Goal: Information Seeking & Learning: Find specific fact

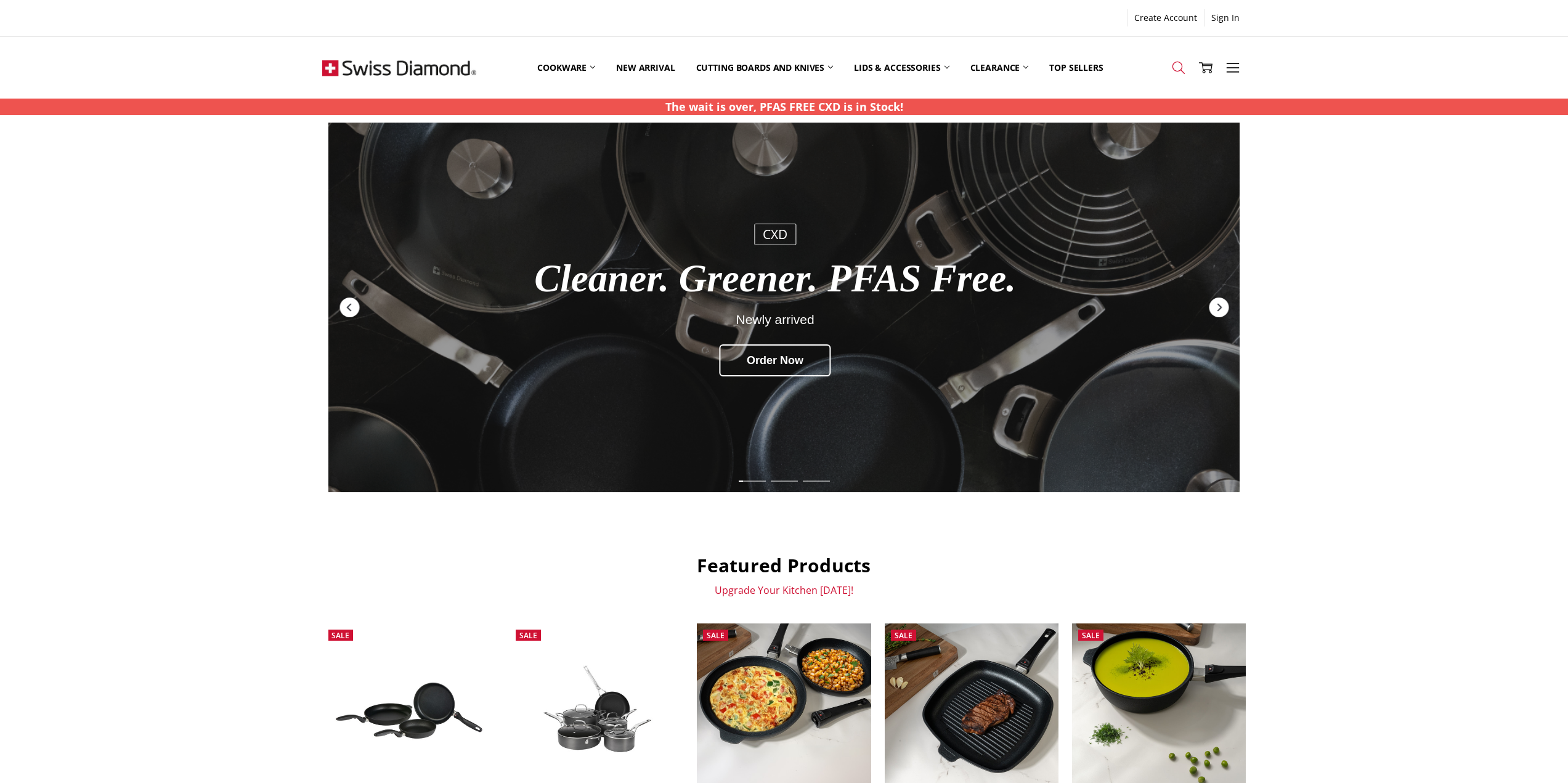
click at [1180, 71] on use at bounding box center [1178, 68] width 12 height 12
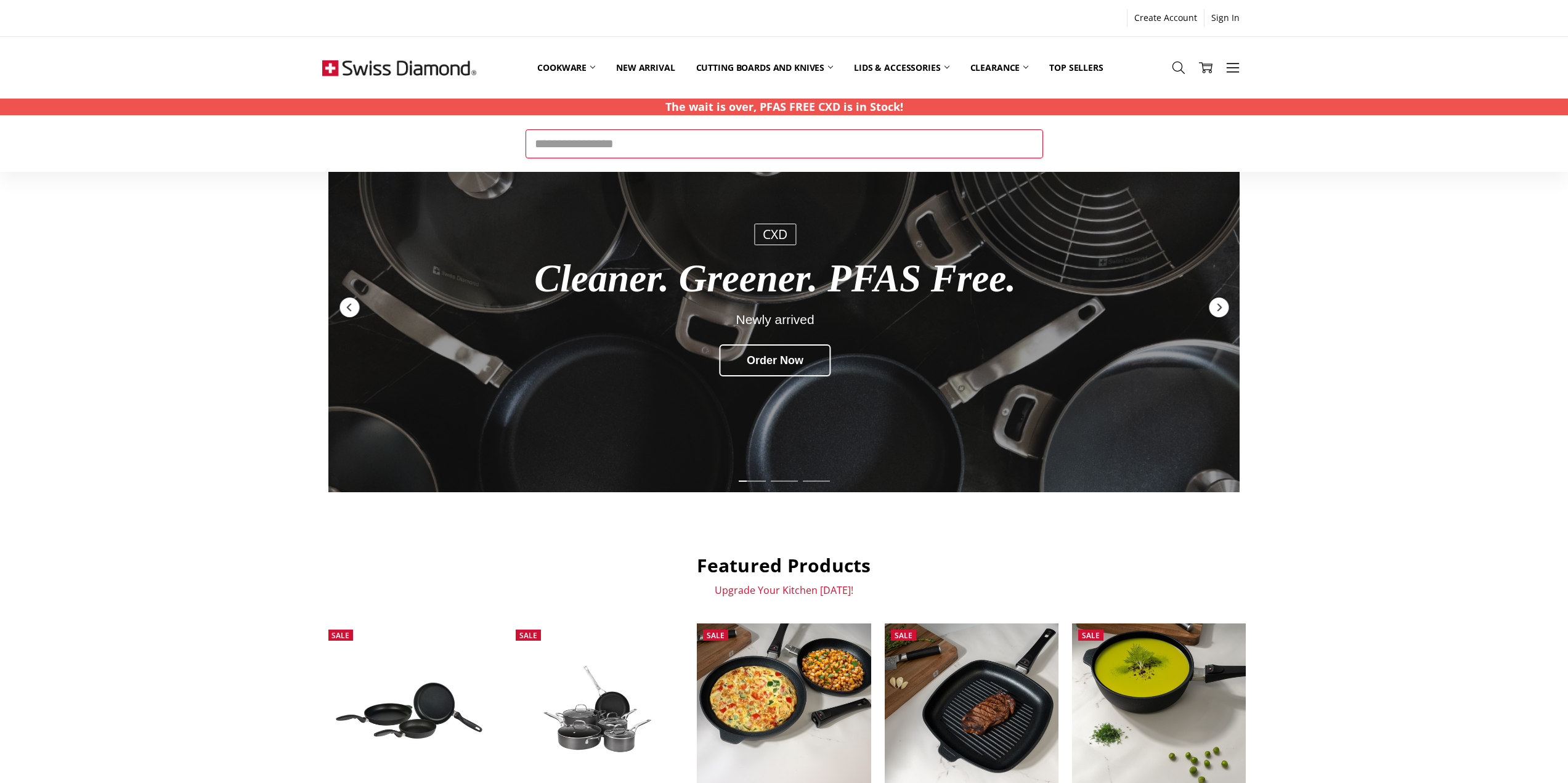
click at [649, 149] on input "Search" at bounding box center [784, 144] width 517 height 29
type input "**"
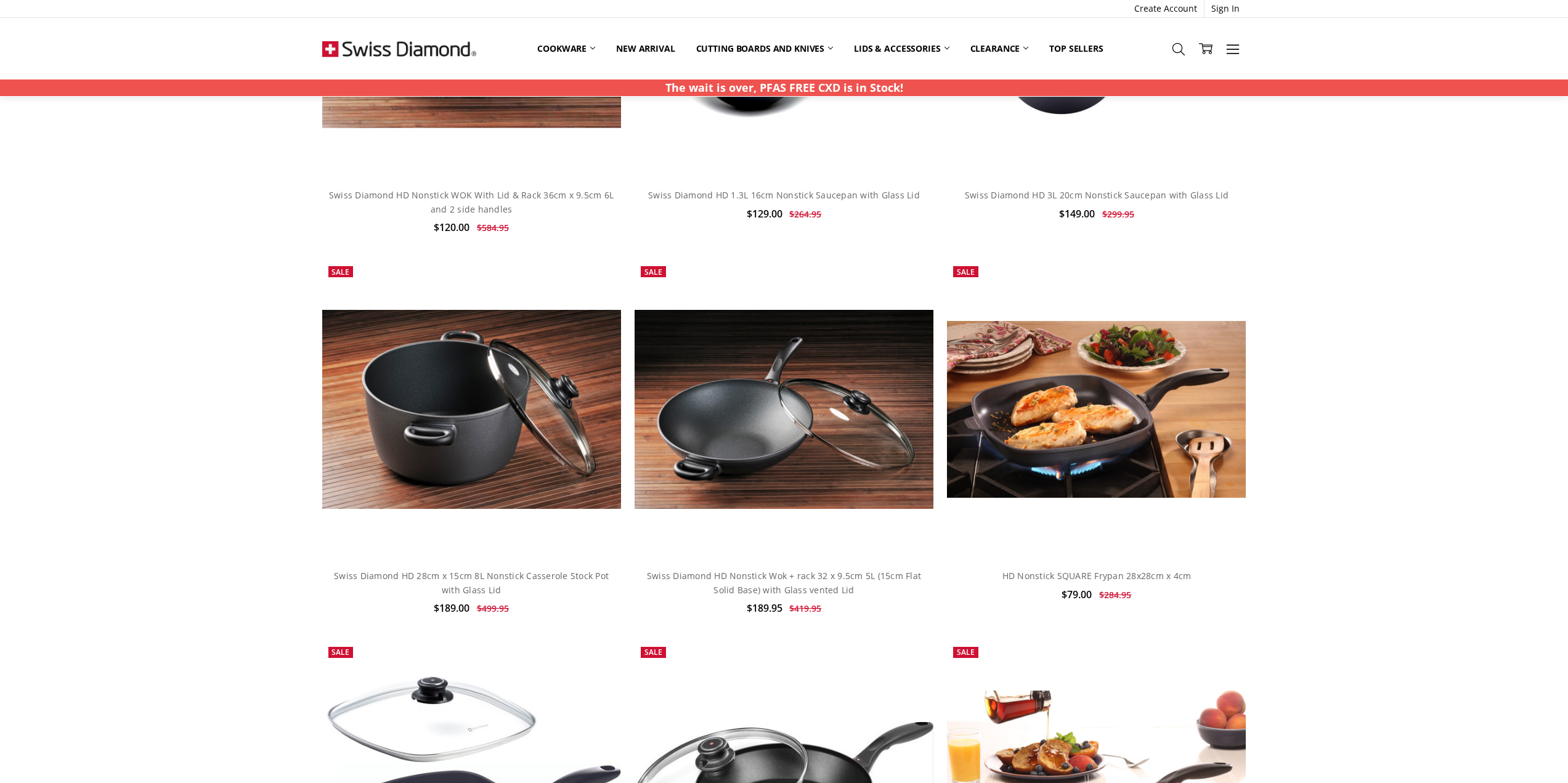
scroll to position [123, 0]
